Goal: Find specific page/section: Find specific page/section

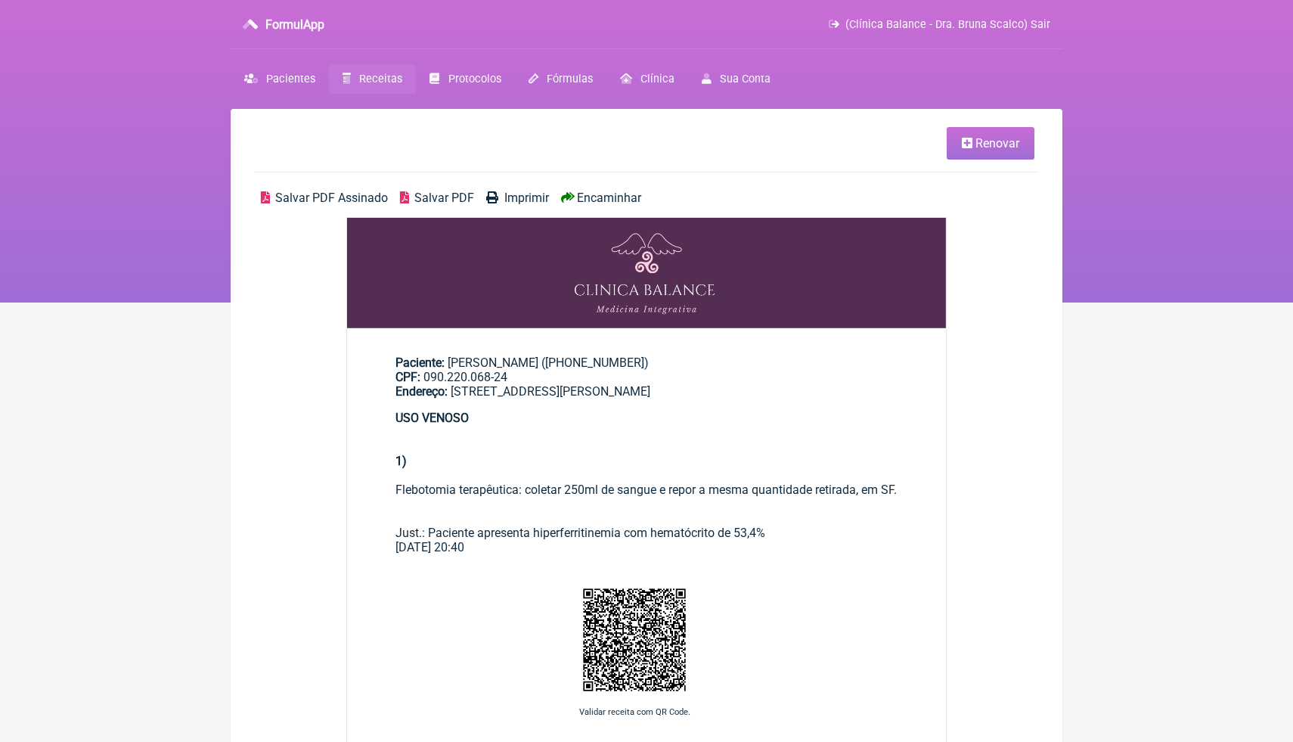
scroll to position [181, 0]
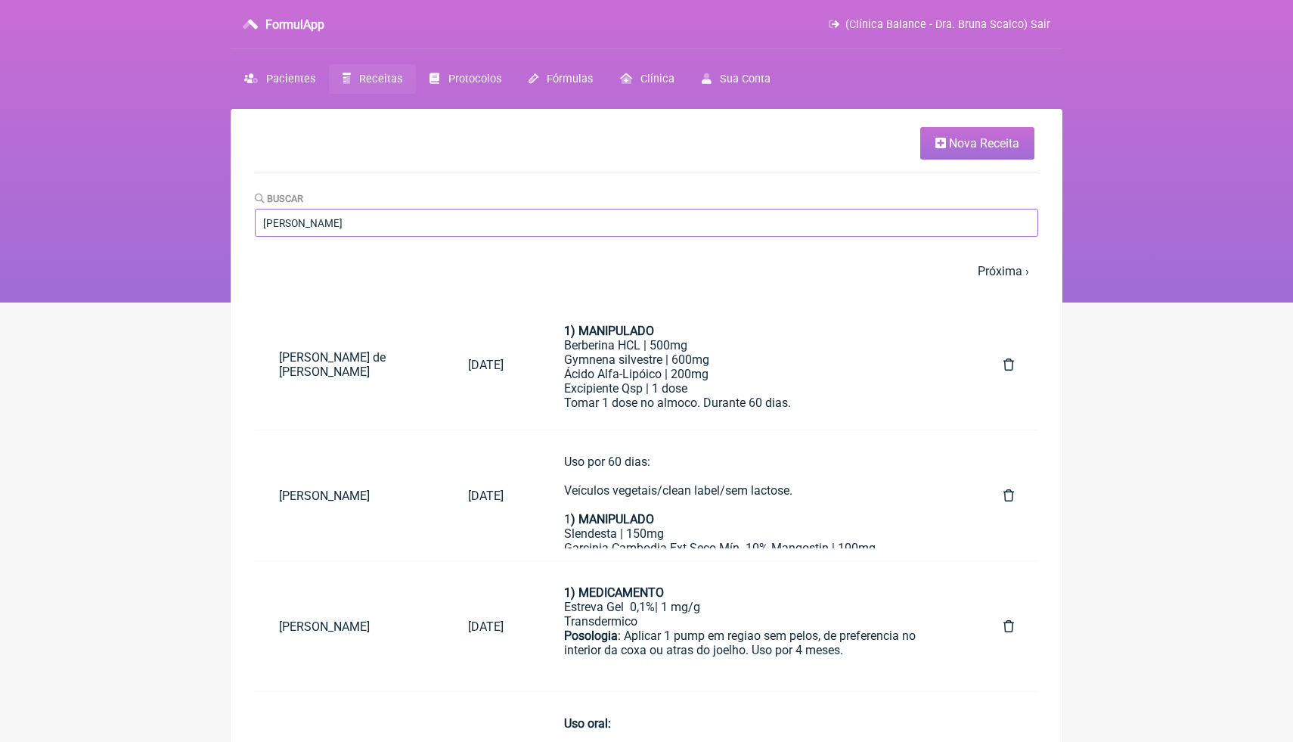
click at [655, 221] on input "[PERSON_NAME]" at bounding box center [646, 223] width 783 height 28
